Goal: Task Accomplishment & Management: Manage account settings

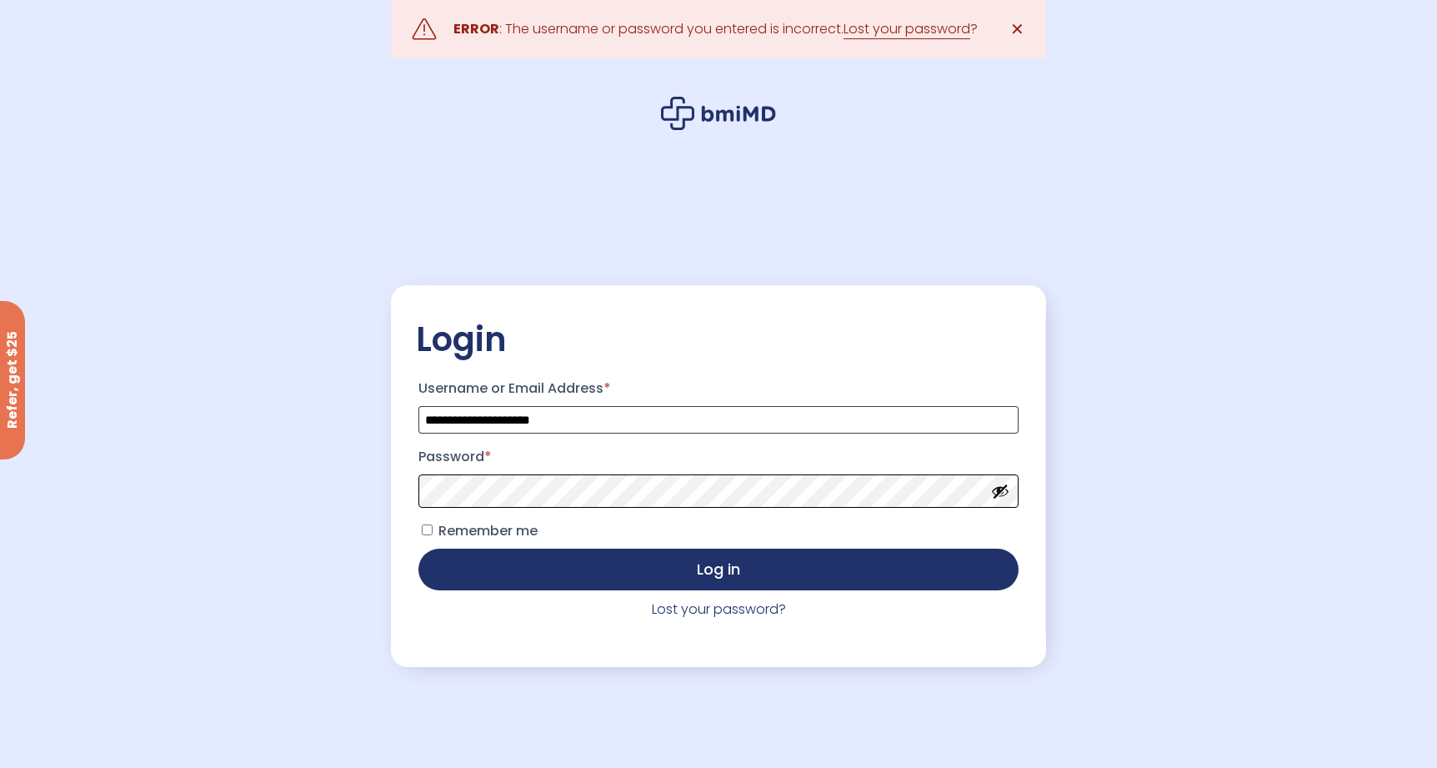
click at [418, 548] on button "Log in" at bounding box center [718, 569] width 600 height 42
click at [700, 615] on link "Lost your password?" at bounding box center [719, 608] width 134 height 19
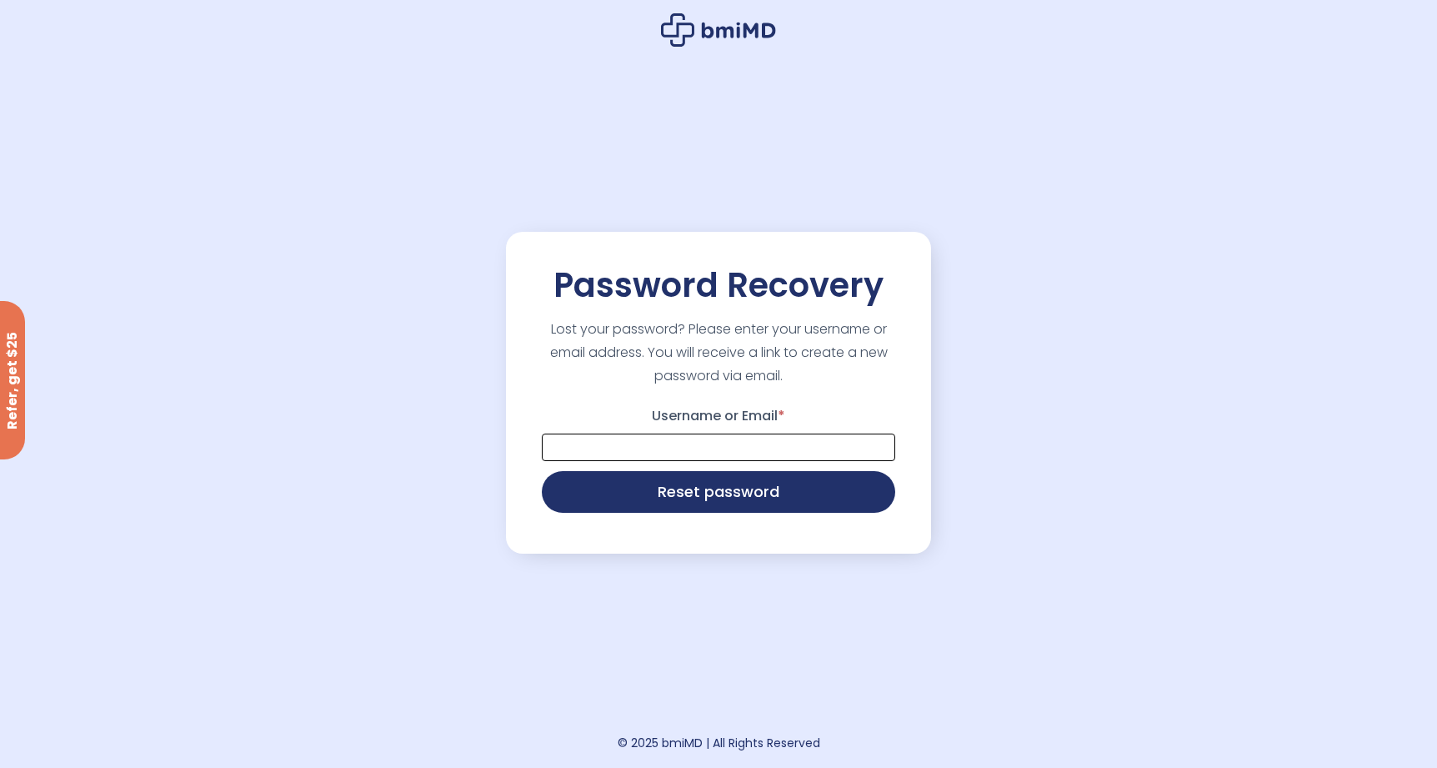
click at [695, 458] on input "Username or Email *" at bounding box center [718, 447] width 353 height 28
type input "**********"
click at [698, 486] on button "Reset password" at bounding box center [718, 490] width 353 height 42
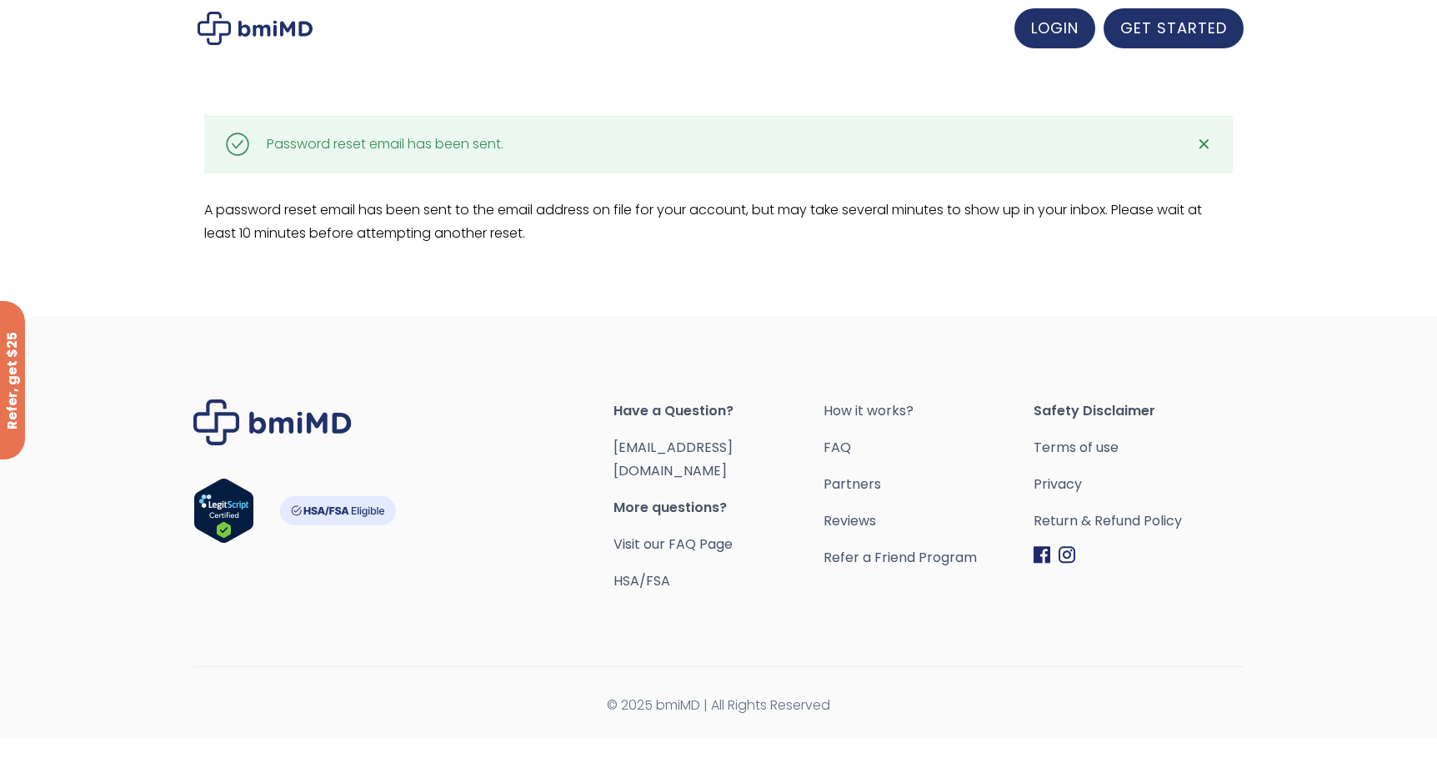
click at [292, 29] on img at bounding box center [255, 28] width 115 height 33
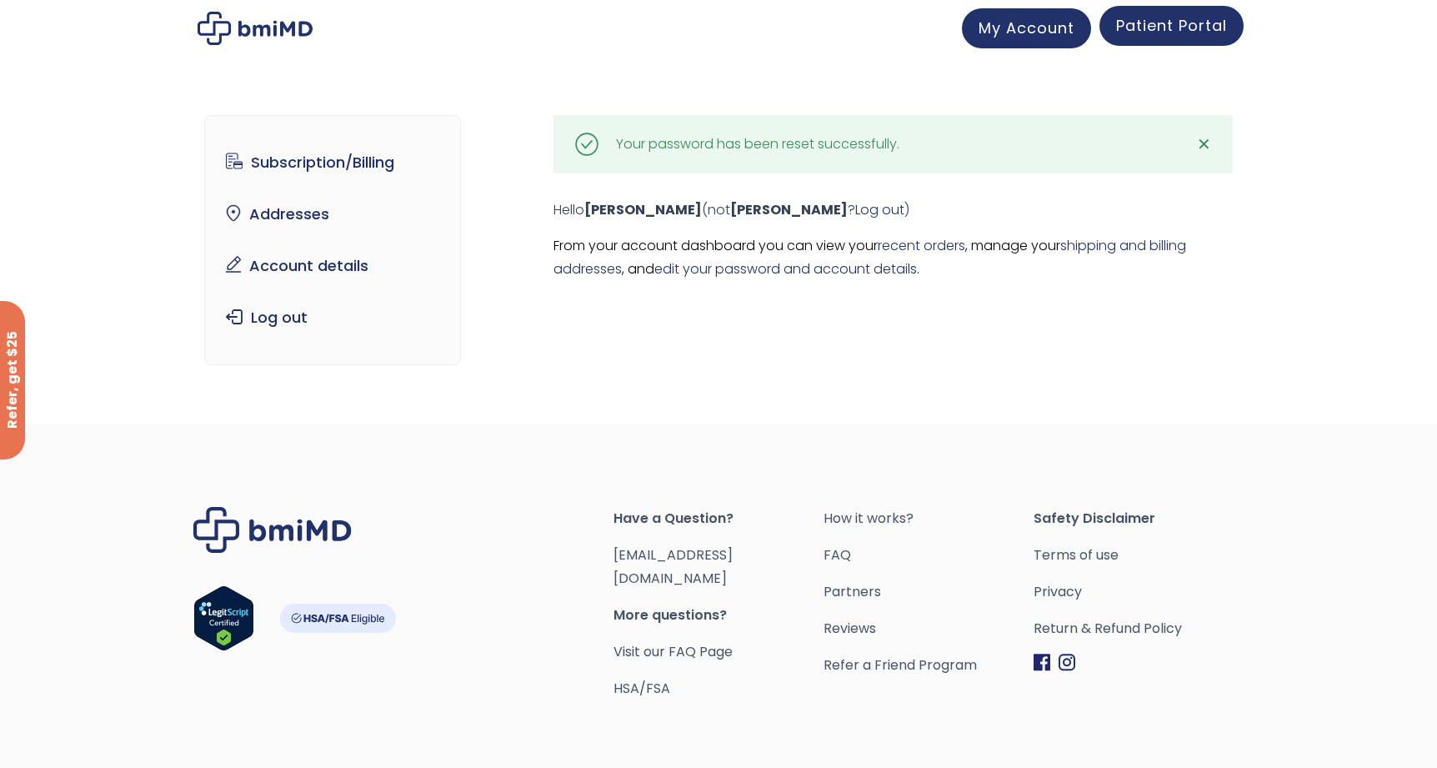
click at [1182, 36] on span "Patient Portal" at bounding box center [1171, 25] width 111 height 21
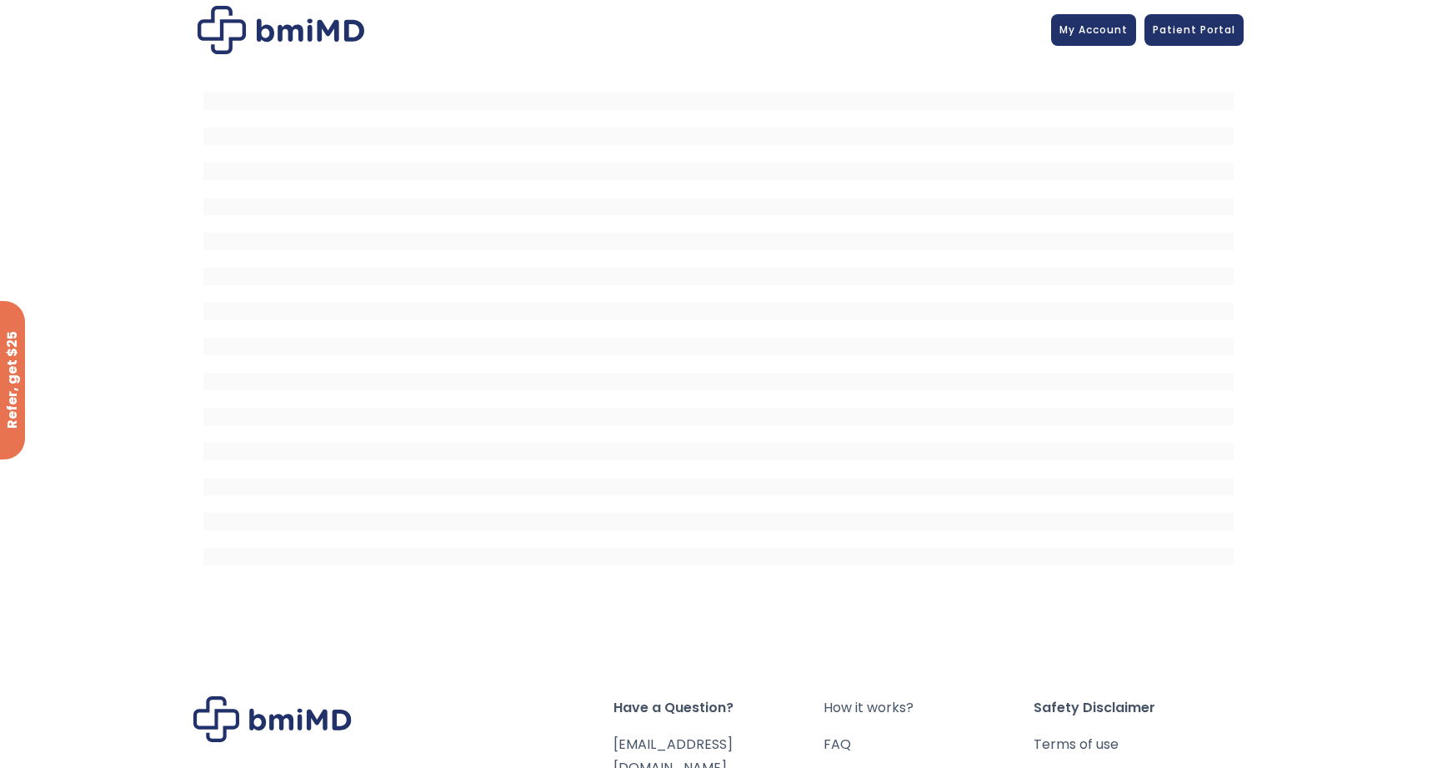
scroll to position [5, 0]
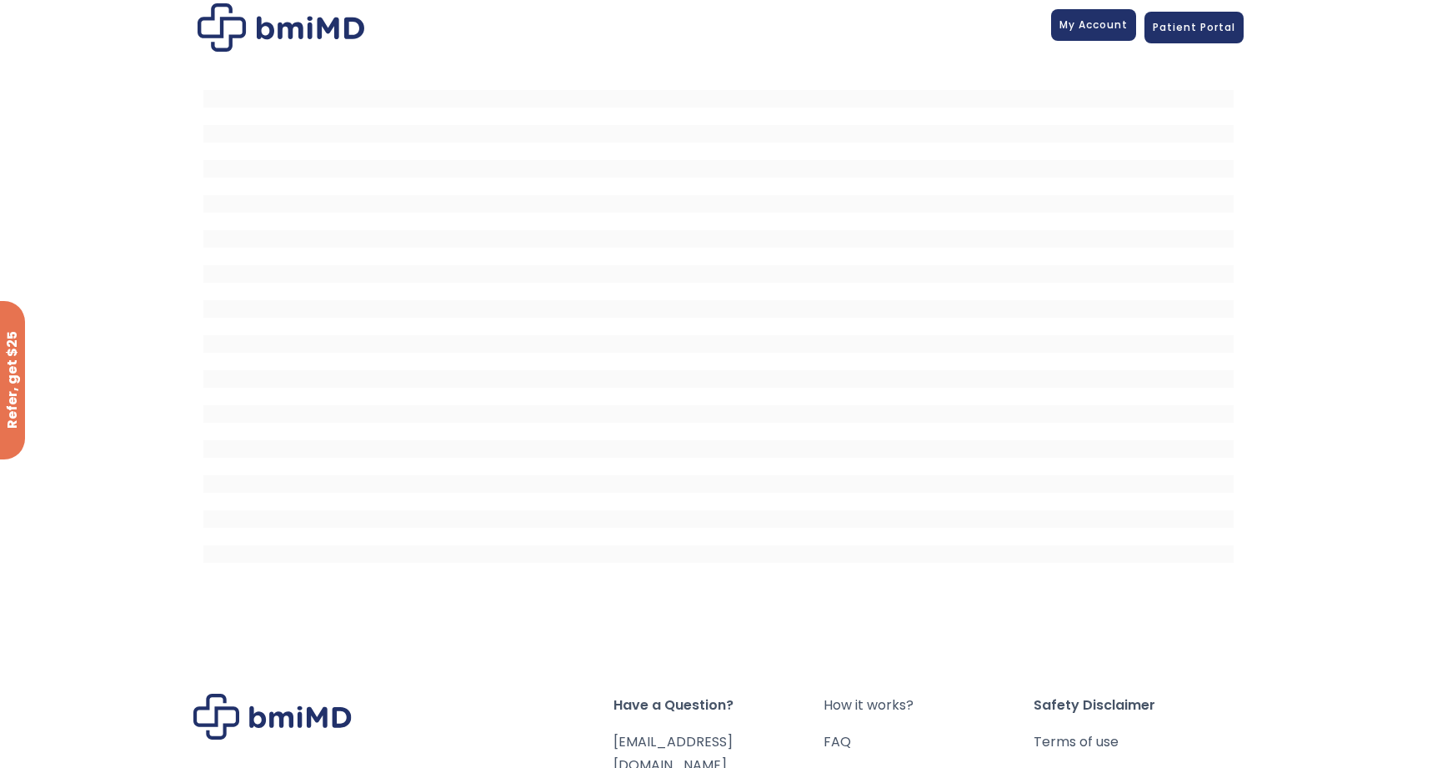
click at [1090, 28] on span "My Account" at bounding box center [1093, 25] width 68 height 14
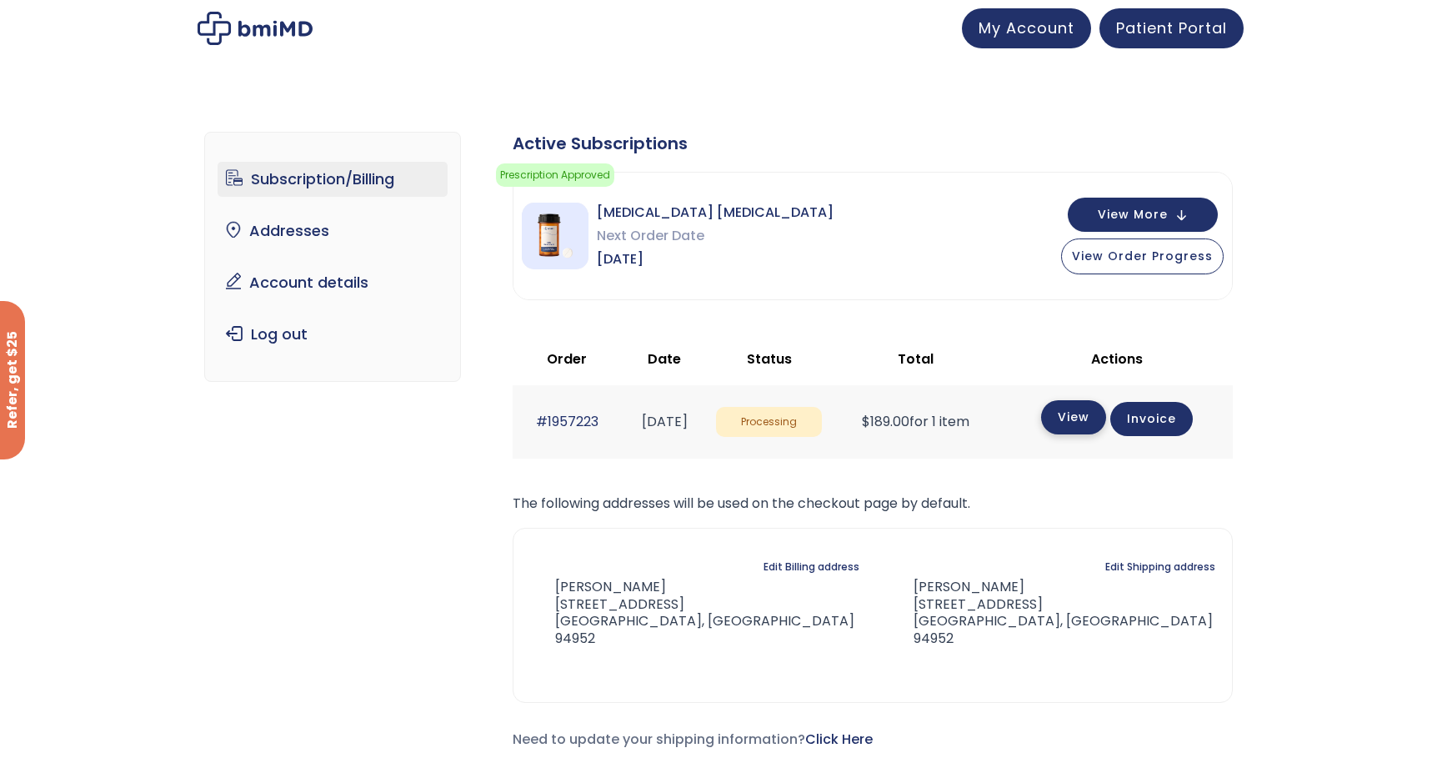
click at [1095, 416] on link "View" at bounding box center [1073, 417] width 65 height 34
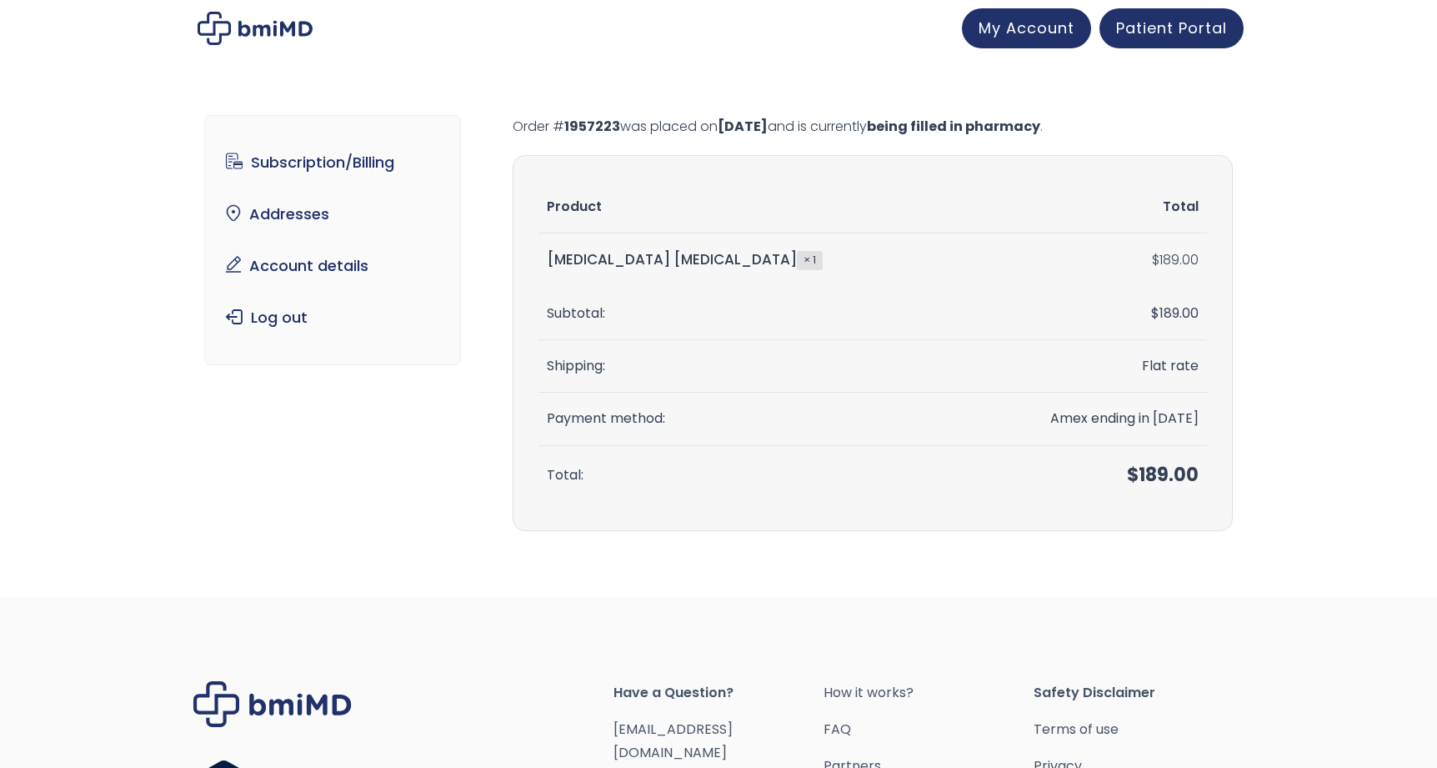
click at [268, 24] on img at bounding box center [255, 28] width 115 height 33
